Goal: Transaction & Acquisition: Purchase product/service

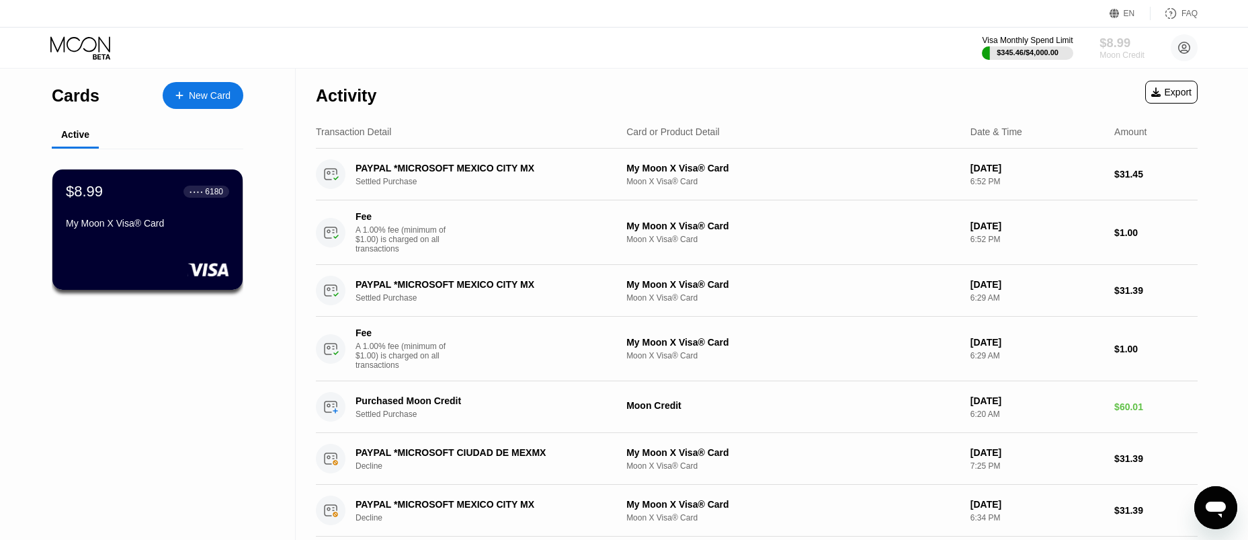
click at [1116, 46] on div "$8.99" at bounding box center [1122, 43] width 45 height 14
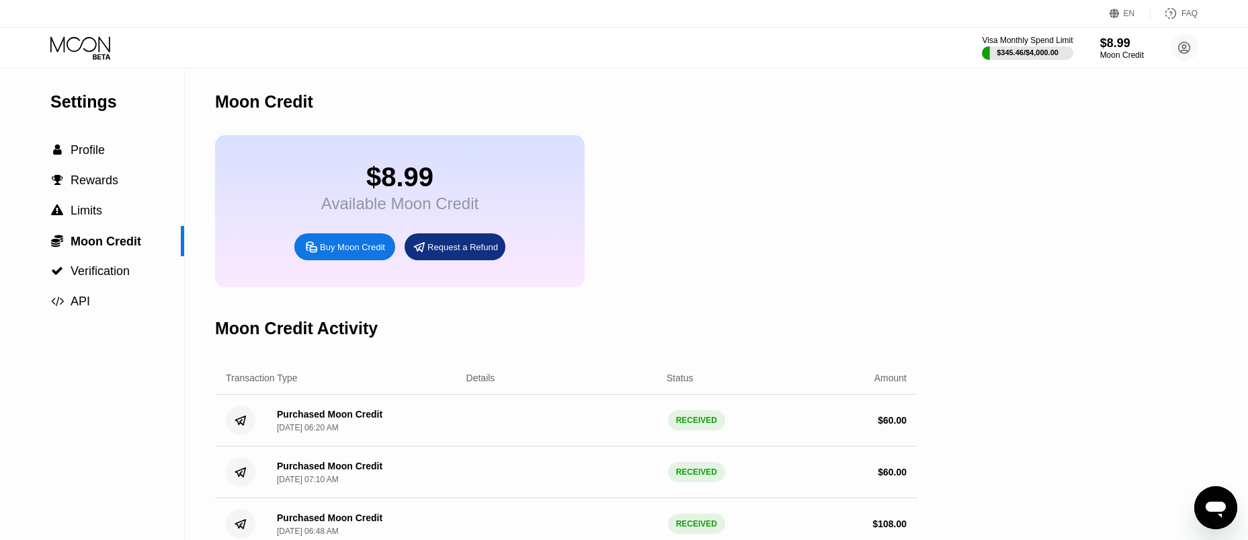
click at [347, 253] on div "Buy Moon Credit" at bounding box center [352, 246] width 65 height 11
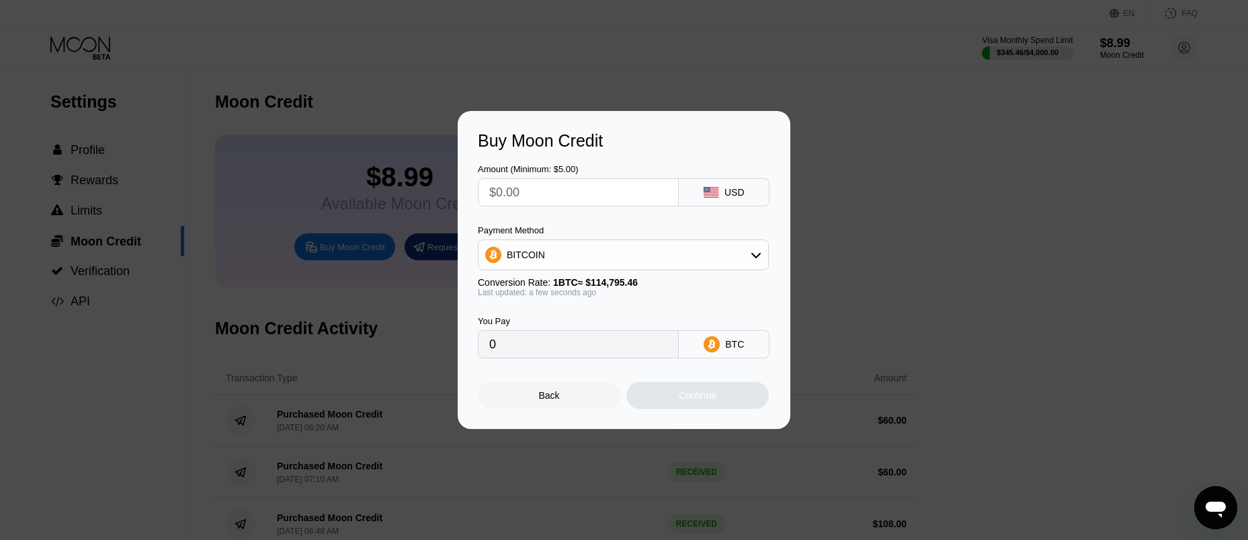
drag, startPoint x: 547, startPoint y: 193, endPoint x: 417, endPoint y: 189, distance: 130.5
click at [417, 189] on div "Buy Moon Credit Amount (Minimum: $5.00) USD Payment Method BITCOIN Conversion R…" at bounding box center [624, 270] width 1248 height 318
type input "$25"
type input "0.00021778"
click at [719, 403] on div "Continue" at bounding box center [697, 395] width 143 height 27
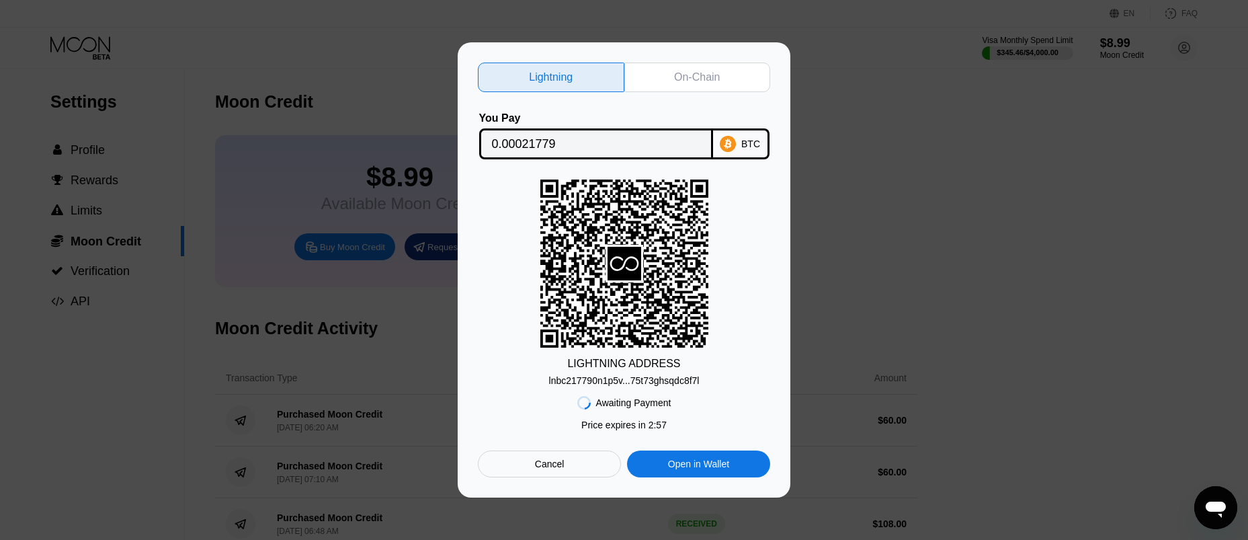
click at [696, 71] on div "On-Chain" at bounding box center [697, 77] width 46 height 13
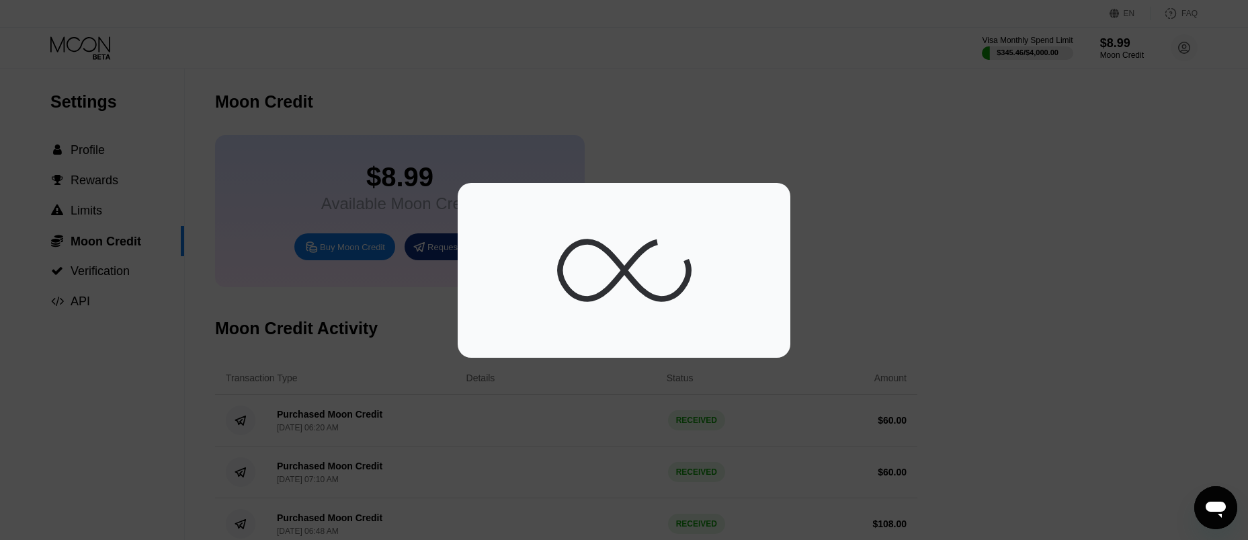
click at [713, 70] on div at bounding box center [630, 270] width 1260 height 540
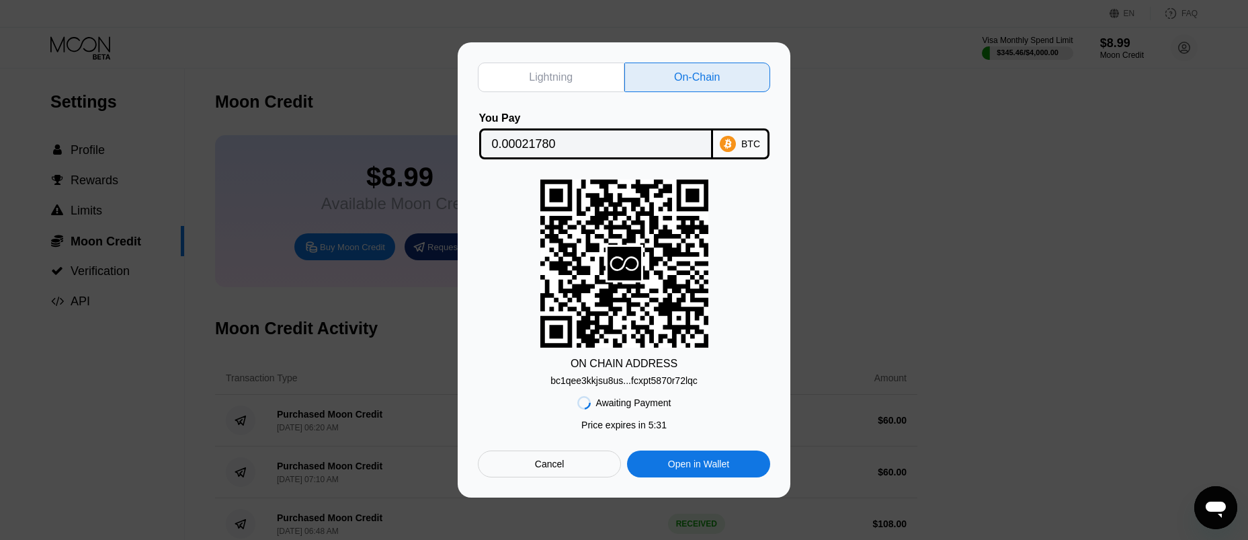
click at [535, 45] on div "Lightning On-Chain You Pay 0.00021780 BTC ON CHAIN ADDRESS bc1qee3kkjsu8us...fc…" at bounding box center [624, 269] width 333 height 455
click at [688, 380] on div "bc1qee3kkjsu8us...fcxpt5870r72lqc" at bounding box center [624, 380] width 147 height 11
click at [748, 139] on div "BTC" at bounding box center [750, 143] width 19 height 11
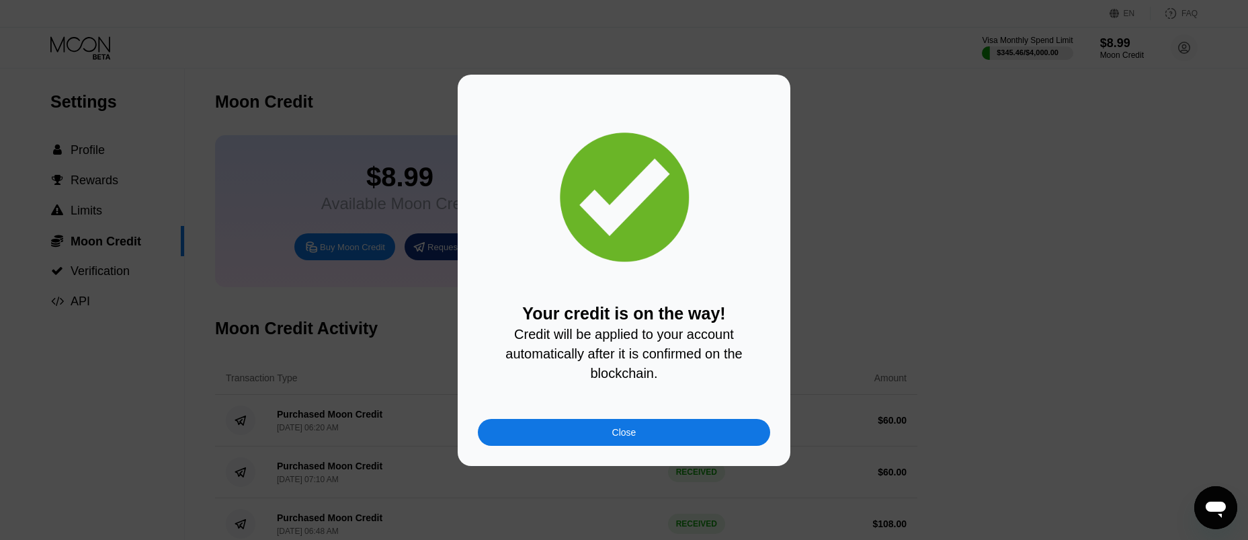
click at [670, 441] on div "Close" at bounding box center [624, 432] width 292 height 27
